Goal: Check status: Check status

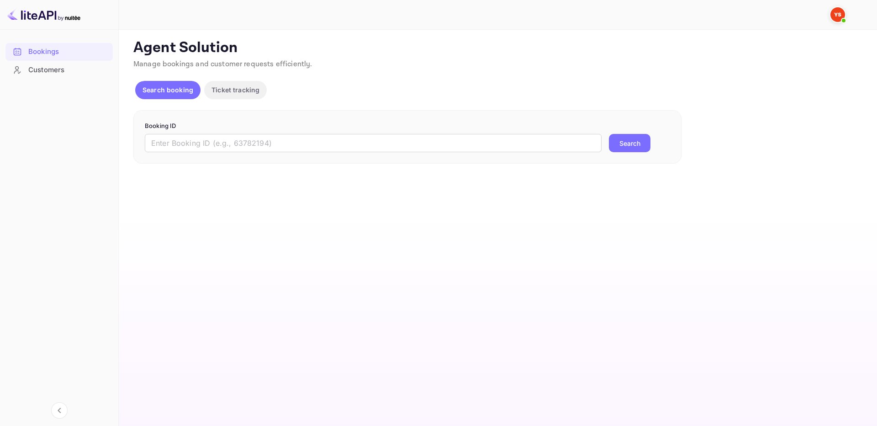
click at [334, 149] on input "text" at bounding box center [373, 143] width 457 height 18
paste input "9640760"
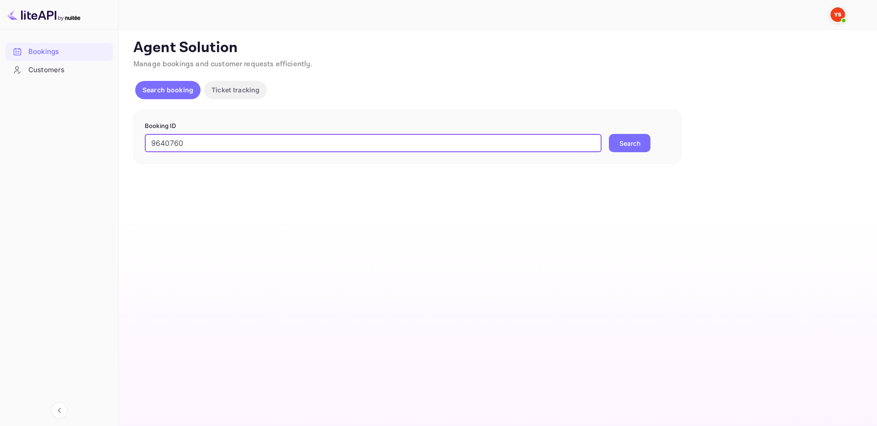
type input "9640760"
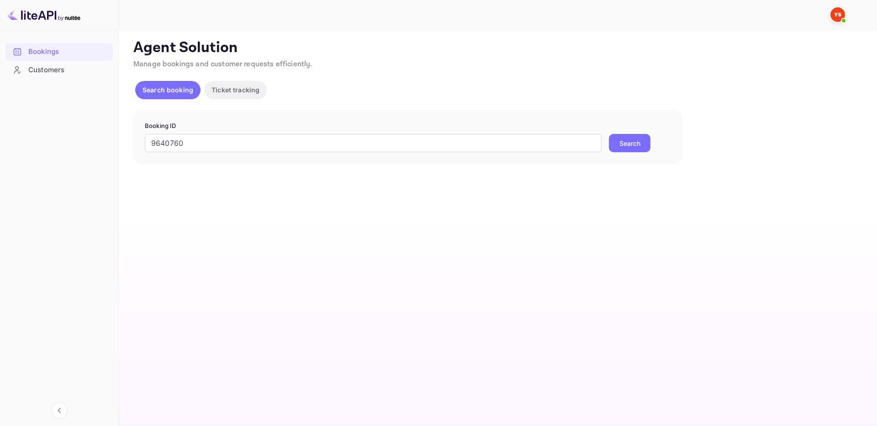
click at [630, 142] on button "Search" at bounding box center [630, 143] width 42 height 18
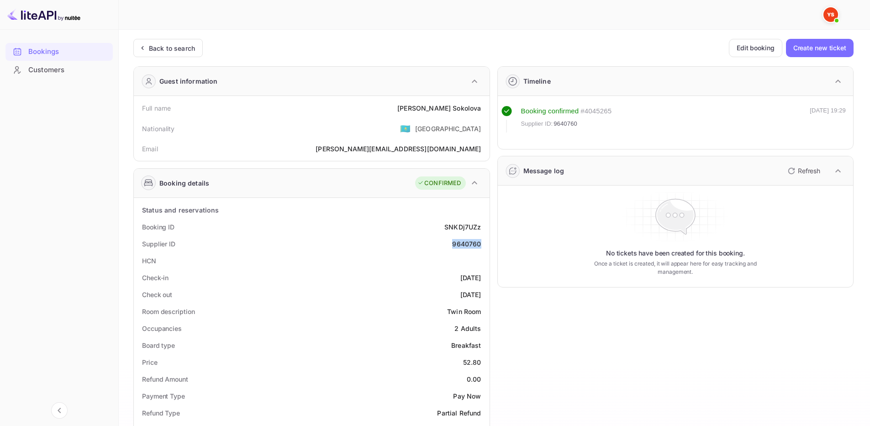
drag, startPoint x: 453, startPoint y: 247, endPoint x: 483, endPoint y: 247, distance: 30.2
click at [483, 247] on div "Supplier ID 9640760" at bounding box center [312, 243] width 349 height 17
copy div "9640760"
drag, startPoint x: 428, startPoint y: 106, endPoint x: 389, endPoint y: 80, distance: 46.3
click at [481, 107] on div "Full name [PERSON_NAME]" at bounding box center [312, 108] width 349 height 17
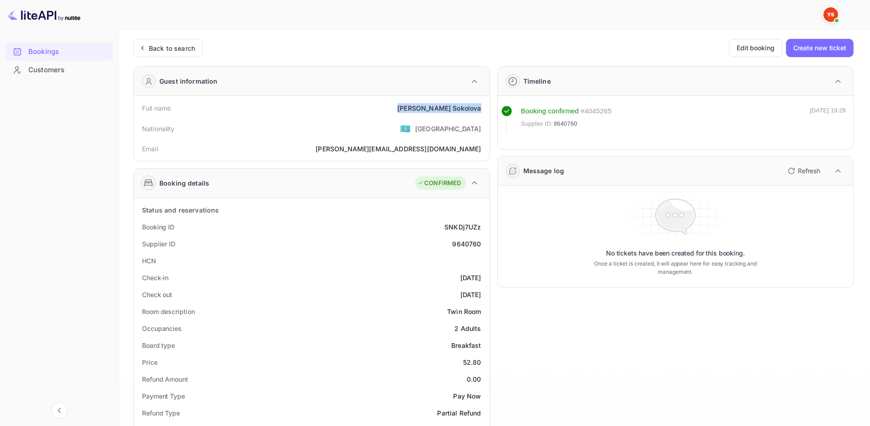
copy div "[PERSON_NAME]"
drag, startPoint x: 462, startPoint y: 364, endPoint x: 485, endPoint y: 362, distance: 23.4
click at [485, 362] on div "Price 52.80" at bounding box center [312, 362] width 349 height 17
copy div "52.80"
